Goal: Information Seeking & Learning: Check status

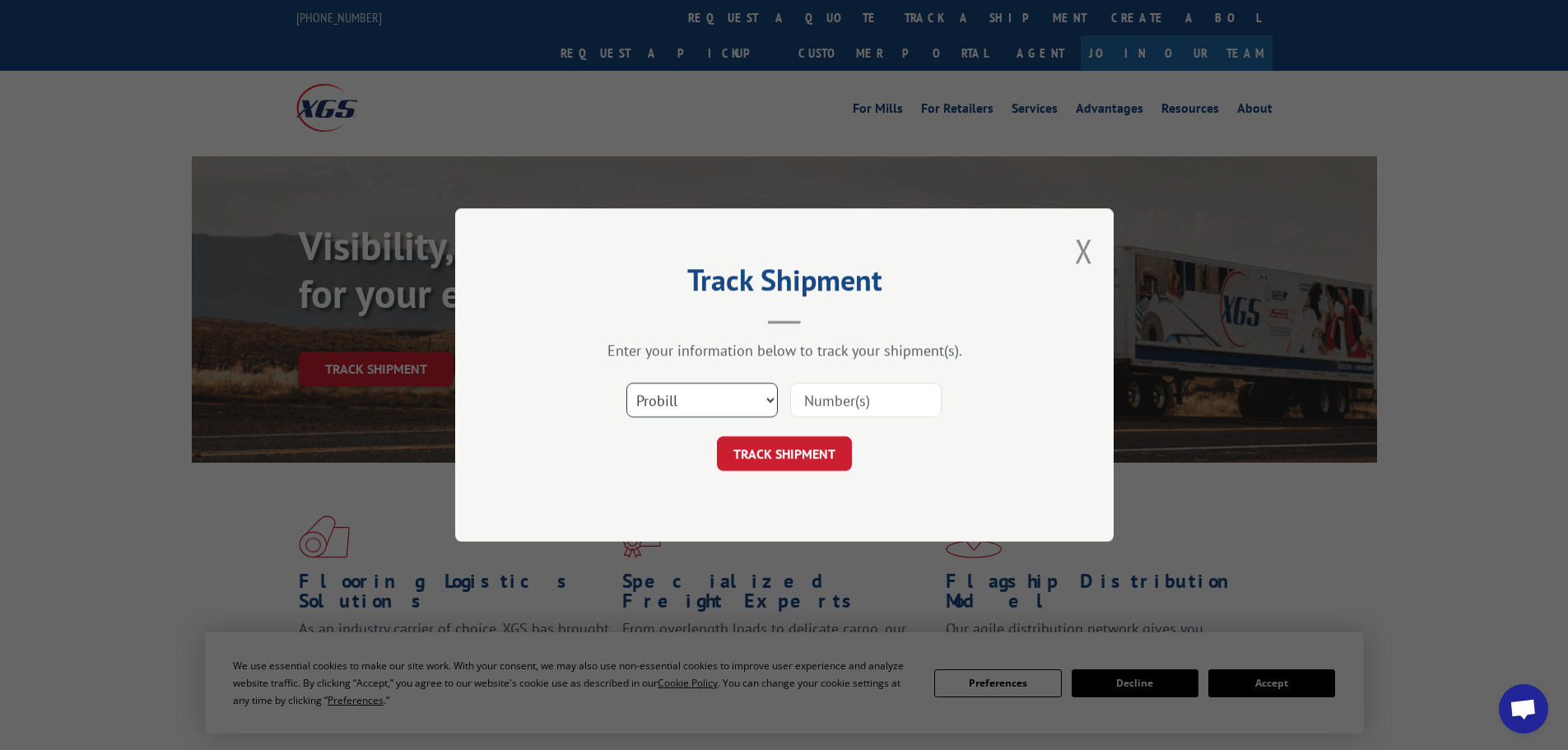
drag, startPoint x: 695, startPoint y: 399, endPoint x: 673, endPoint y: 414, distance: 26.6
click at [695, 399] on select "Select category... Probill BOL PO" at bounding box center [702, 400] width 151 height 35
select select "bol"
click at [627, 382] on select "Select category... Probill BOL PO" at bounding box center [702, 400] width 151 height 35
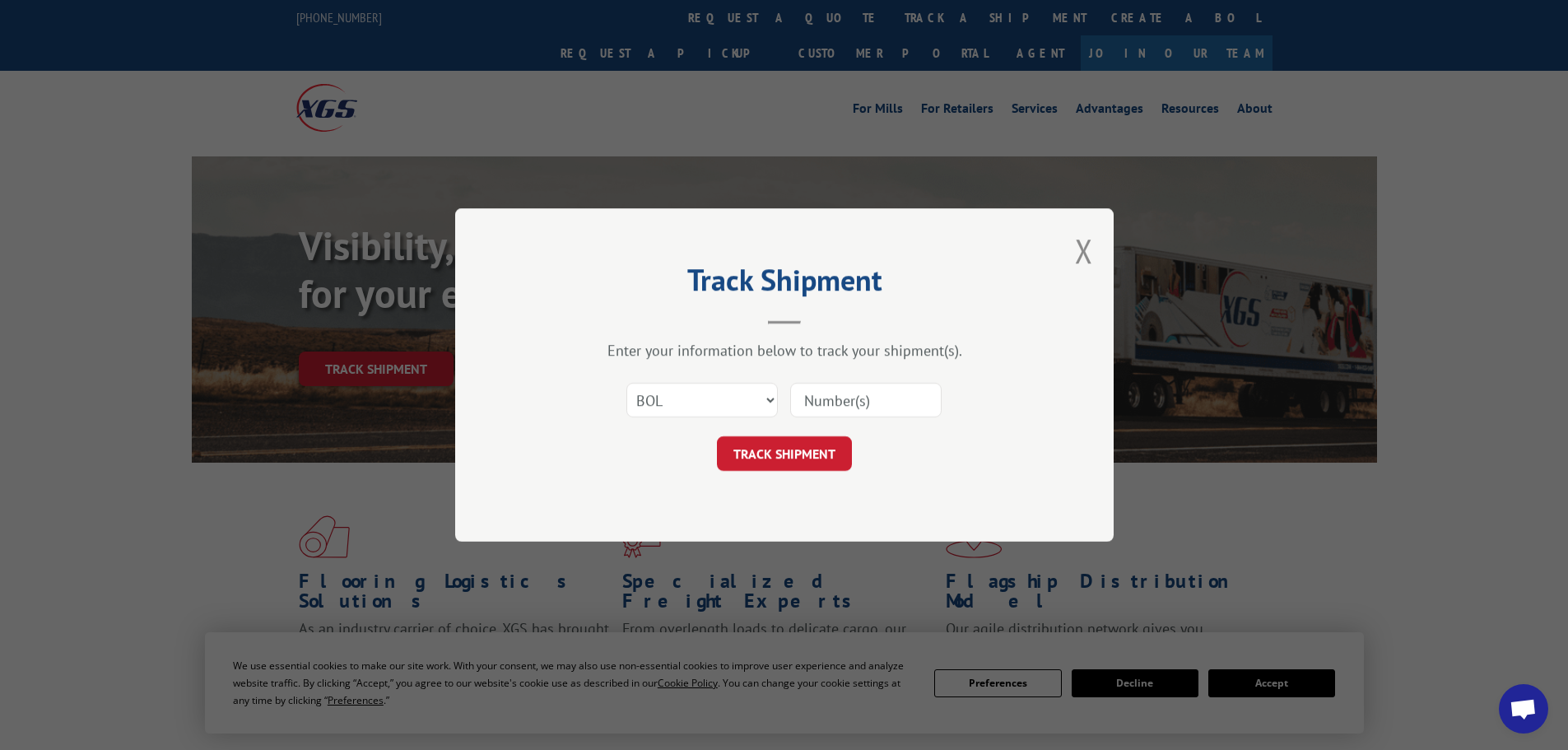
click at [834, 394] on input at bounding box center [866, 400] width 151 height 35
paste input "5513466"
type input "5513466"
click at [782, 449] on button "TRACK SHIPMENT" at bounding box center [784, 454] width 135 height 35
click at [676, 406] on select "Select category... Probill BOL PO" at bounding box center [702, 400] width 151 height 35
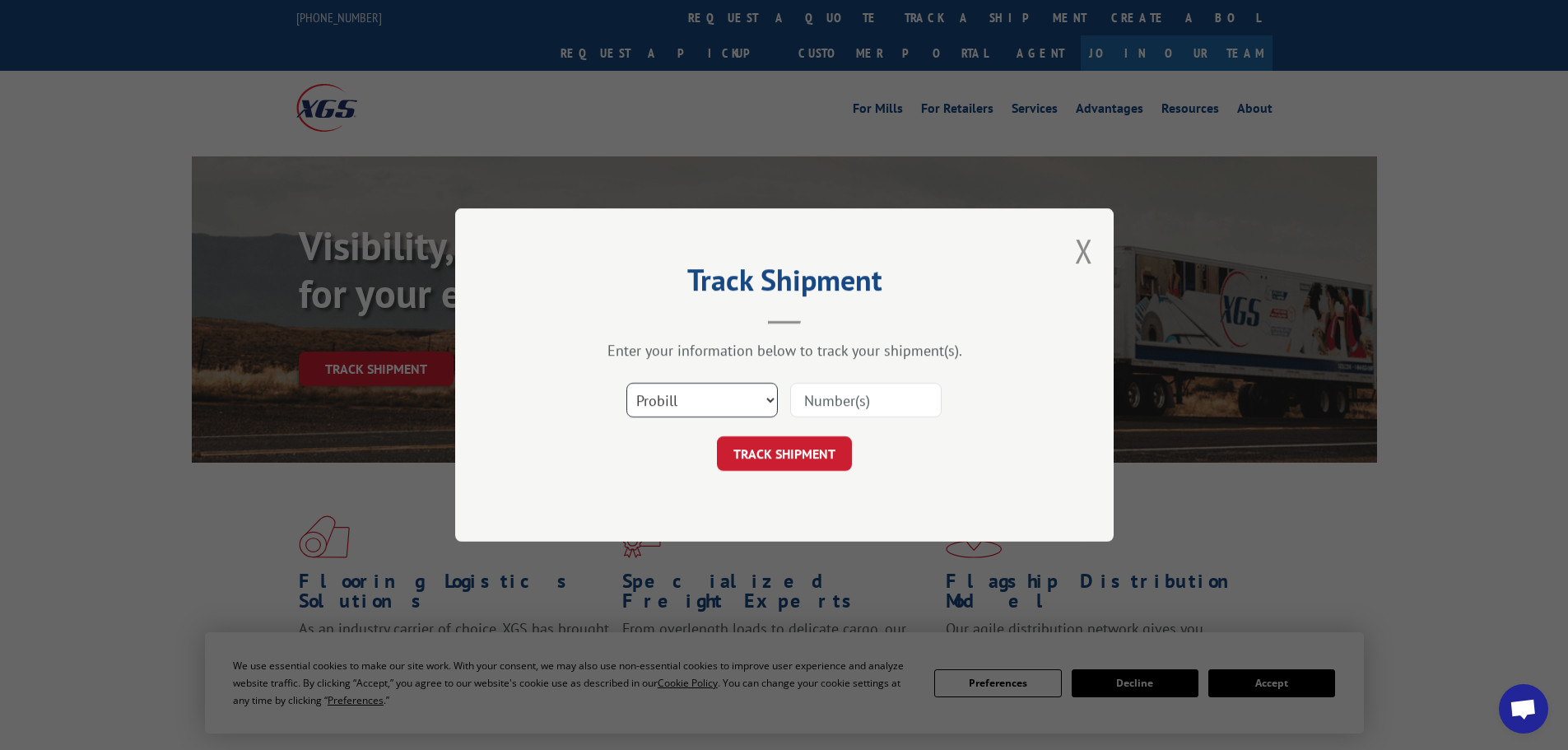
scroll to position [326, 0]
select select "bol"
click at [627, 382] on select "Select category... Probill BOL PO" at bounding box center [702, 400] width 151 height 35
click at [801, 394] on input at bounding box center [866, 400] width 151 height 35
paste input "7043211"
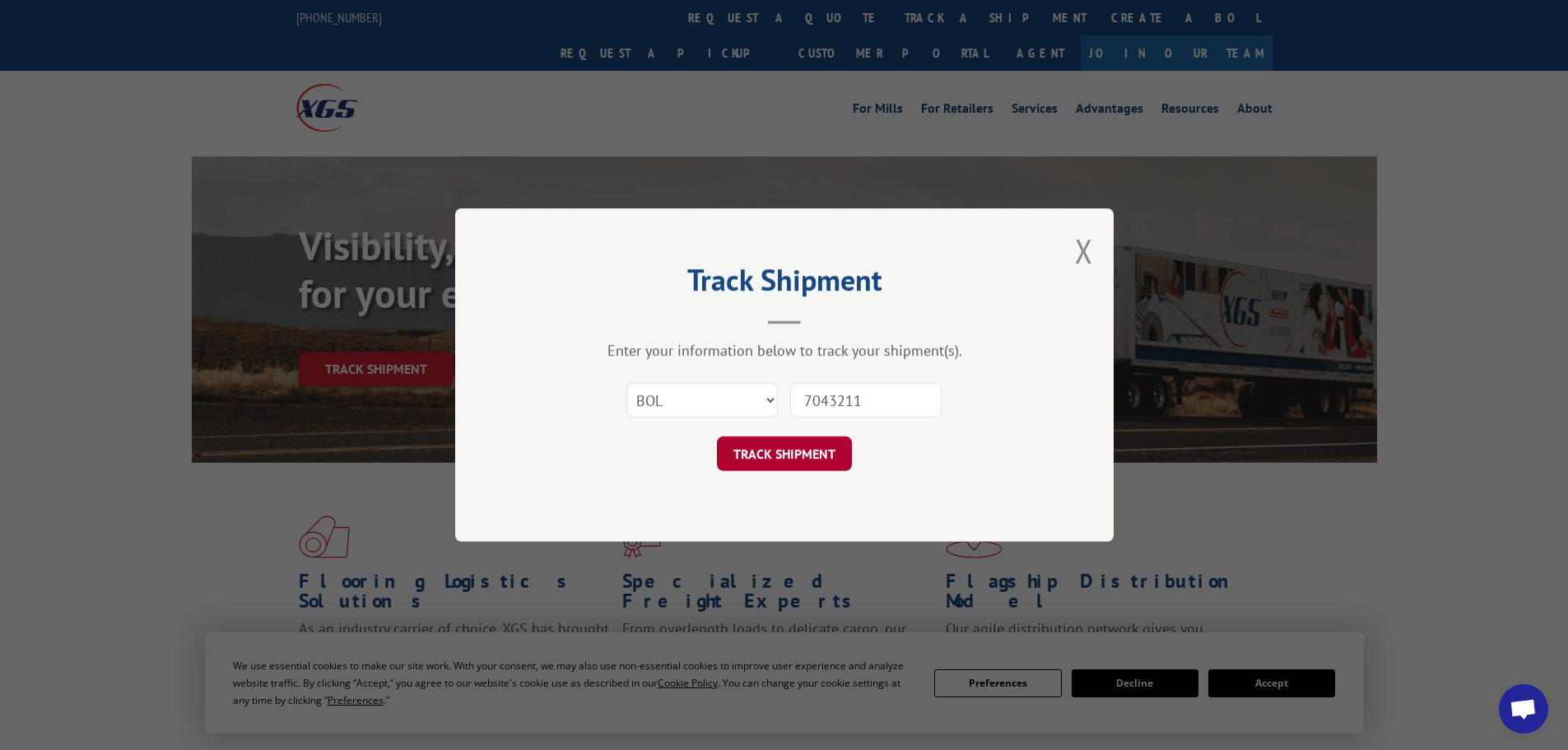
type input "7043211"
click at [803, 447] on button "TRACK SHIPMENT" at bounding box center [784, 454] width 135 height 35
